Goal: Task Accomplishment & Management: Complete application form

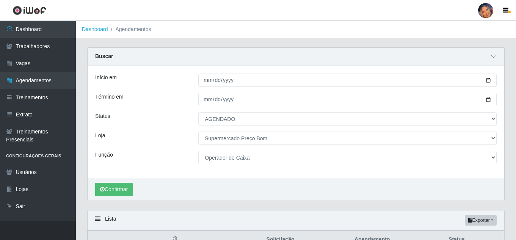
select select "AGENDADO"
select select "169"
select select "22"
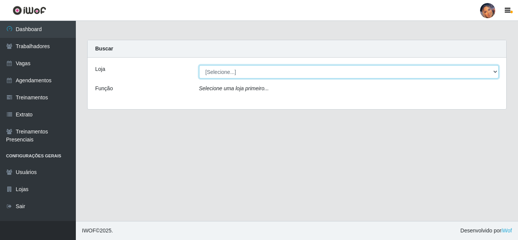
click at [242, 70] on select "[Selecione...] Supermercado Preço Bom" at bounding box center [349, 71] width 300 height 13
select select "169"
click at [199, 65] on select "[Selecione...] Supermercado Preço Bom" at bounding box center [349, 71] width 300 height 13
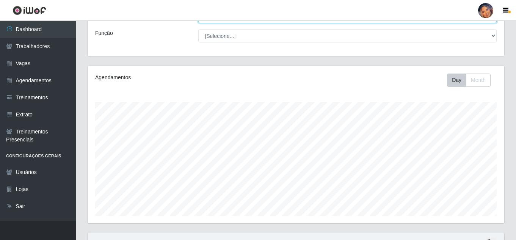
scroll to position [129, 0]
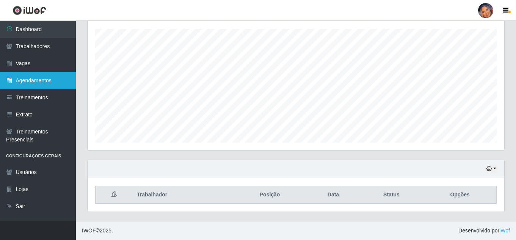
click at [37, 80] on link "Agendamentos" at bounding box center [38, 80] width 76 height 17
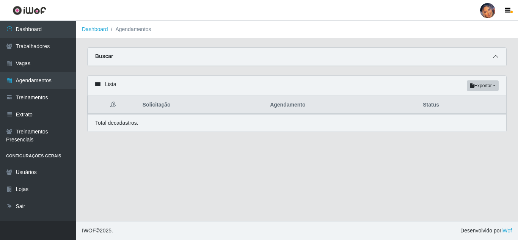
click at [496, 59] on icon at bounding box center [495, 56] width 5 height 5
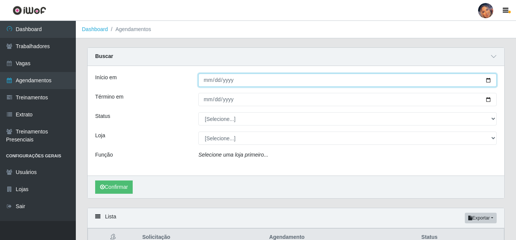
click at [490, 80] on input "Início em" at bounding box center [347, 80] width 299 height 13
type input "[DATE]"
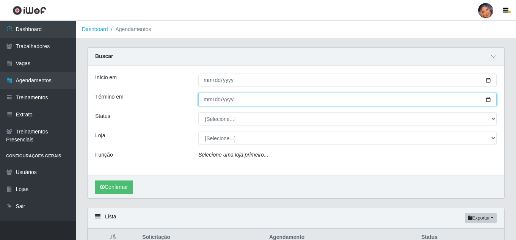
click at [487, 99] on input "Término em" at bounding box center [347, 99] width 299 height 13
type input "[DATE]"
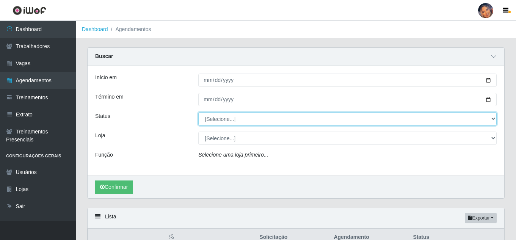
click at [495, 120] on select "[Selecione...] AGENDADO AGUARDANDO LIBERAR EM ANDAMENTO EM REVISÃO FINALIZADO C…" at bounding box center [347, 118] width 299 height 13
select select "AGENDADO"
click at [198, 113] on select "[Selecione...] AGENDADO AGUARDANDO LIBERAR EM ANDAMENTO EM REVISÃO FINALIZADO C…" at bounding box center [347, 118] width 299 height 13
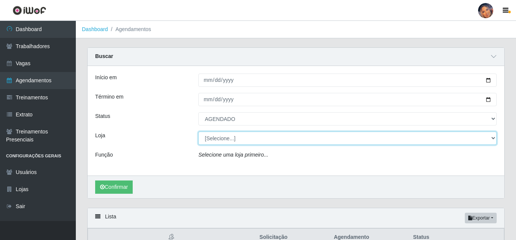
click at [227, 140] on select "[Selecione...] Supermercado Preço Bom" at bounding box center [347, 138] width 299 height 13
select select "169"
click at [198, 132] on select "[Selecione...] Supermercado Preço Bom" at bounding box center [347, 138] width 299 height 13
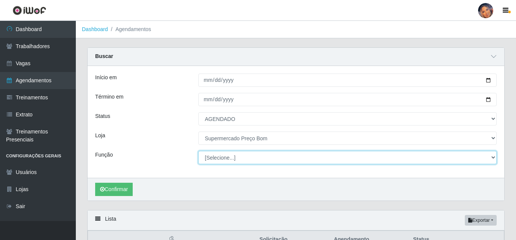
click at [494, 159] on select "[Selecione...] ASG ASG + ASG ++ Balconista Balconista + Balconista ++ Embalador…" at bounding box center [347, 157] width 299 height 13
select select "22"
click at [198, 151] on select "[Selecione...] ASG ASG + ASG ++ Balconista Balconista + Balconista ++ Embalador…" at bounding box center [347, 157] width 299 height 13
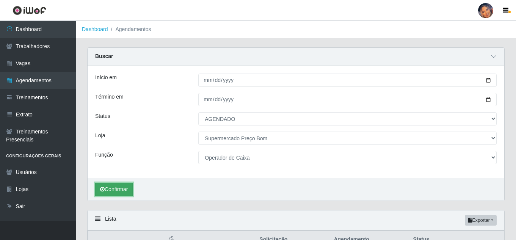
click at [115, 192] on button "Confirmar" at bounding box center [114, 189] width 38 height 13
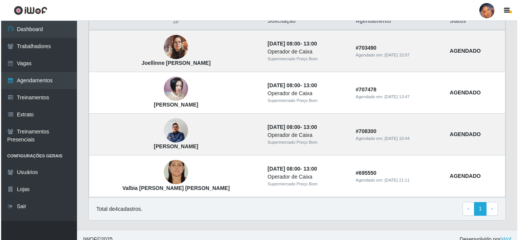
scroll to position [228, 0]
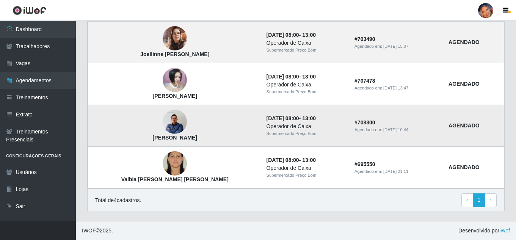
click at [163, 131] on img at bounding box center [175, 122] width 24 height 31
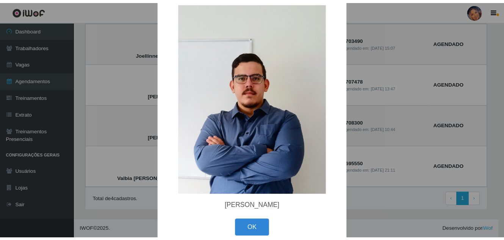
scroll to position [29, 0]
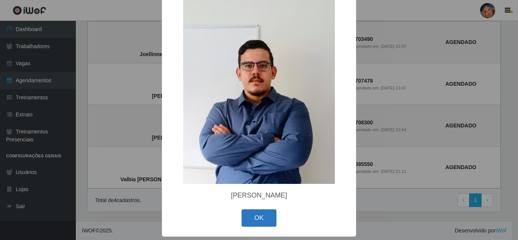
click at [242, 215] on button "OK" at bounding box center [259, 218] width 35 height 18
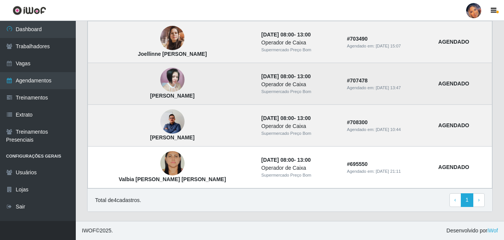
click at [160, 86] on img at bounding box center [172, 80] width 24 height 24
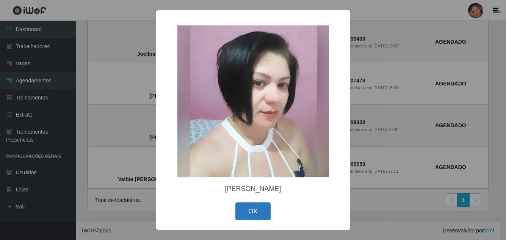
click at [254, 209] on button "OK" at bounding box center [253, 211] width 35 height 18
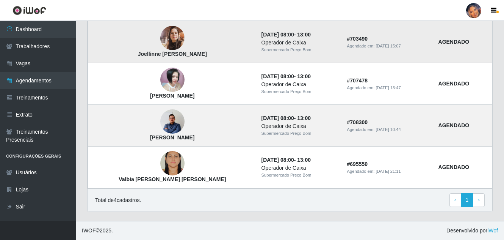
click at [157, 51] on strong "Joellinne [PERSON_NAME]" at bounding box center [172, 54] width 69 height 6
click at [160, 41] on img at bounding box center [172, 38] width 24 height 24
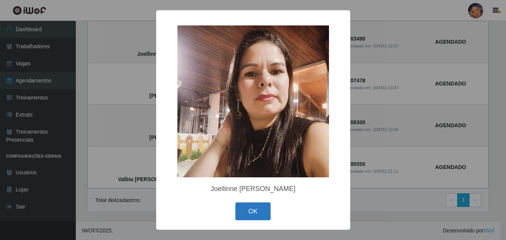
click at [238, 209] on button "OK" at bounding box center [253, 211] width 35 height 18
